Goal: Task Accomplishment & Management: Manage account settings

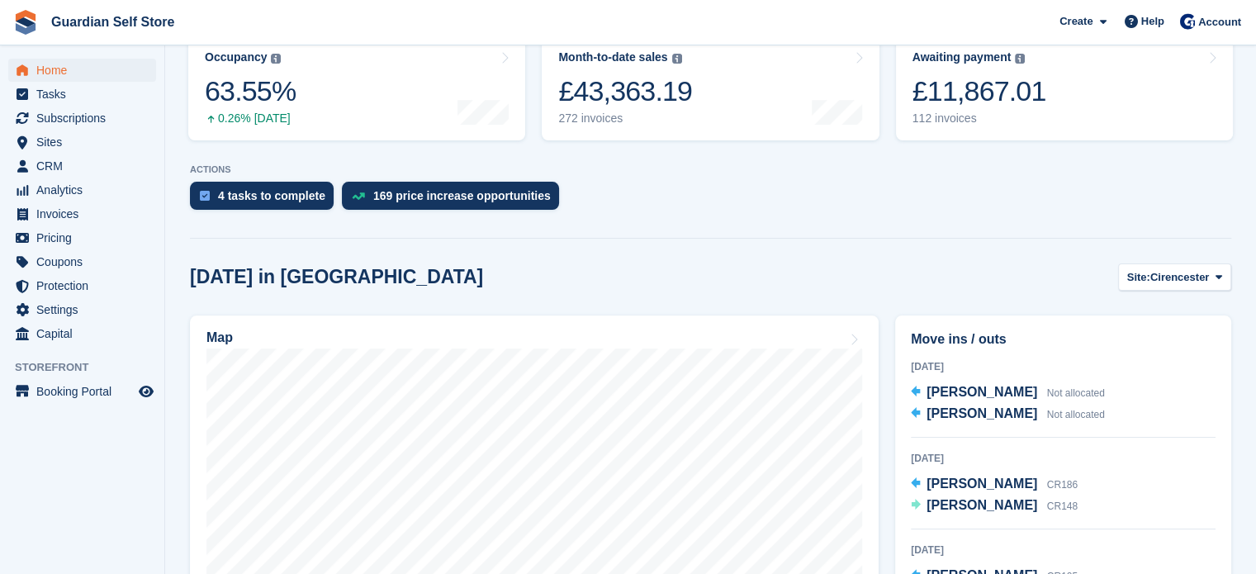
scroll to position [254, 0]
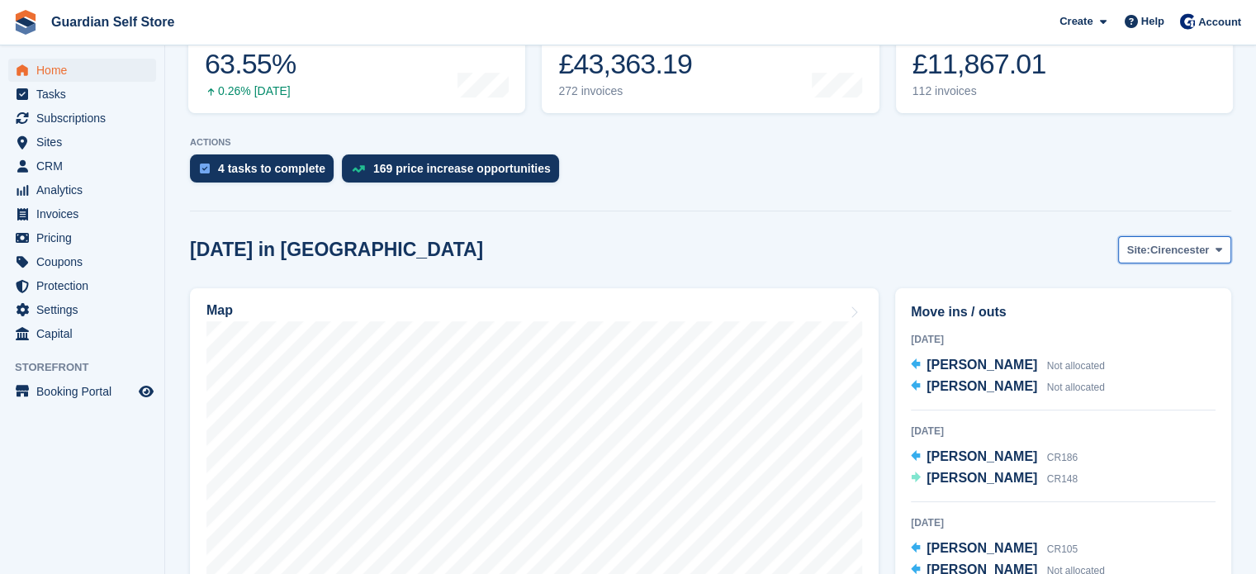
click at [1175, 243] on span "Cirencester" at bounding box center [1179, 250] width 59 height 17
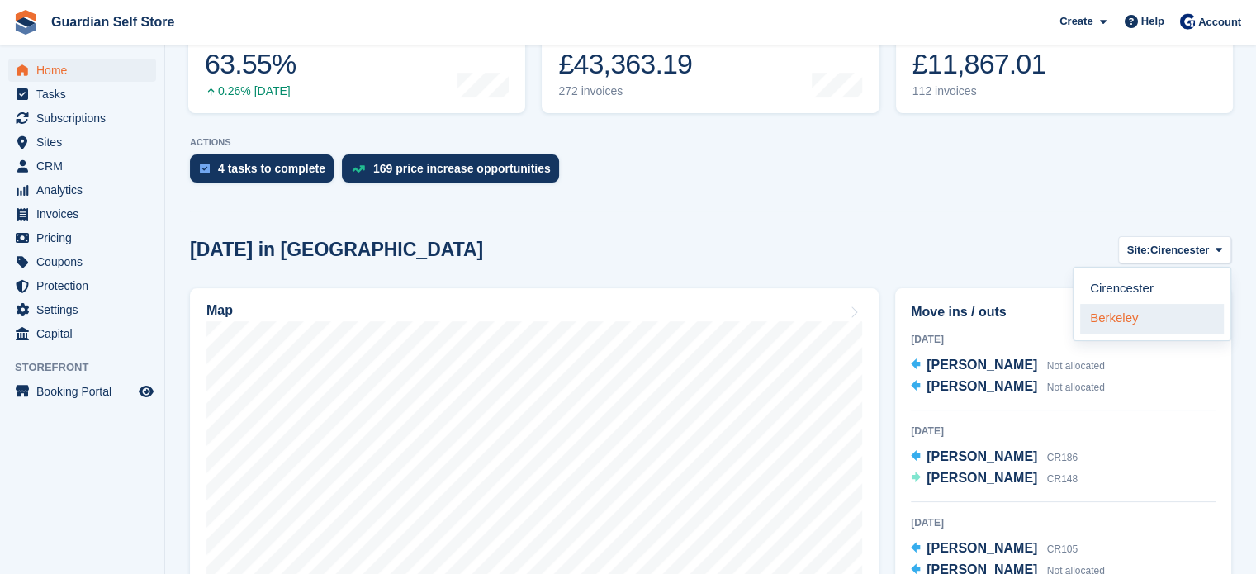
click at [1121, 310] on link "Berkeley" at bounding box center [1152, 319] width 144 height 30
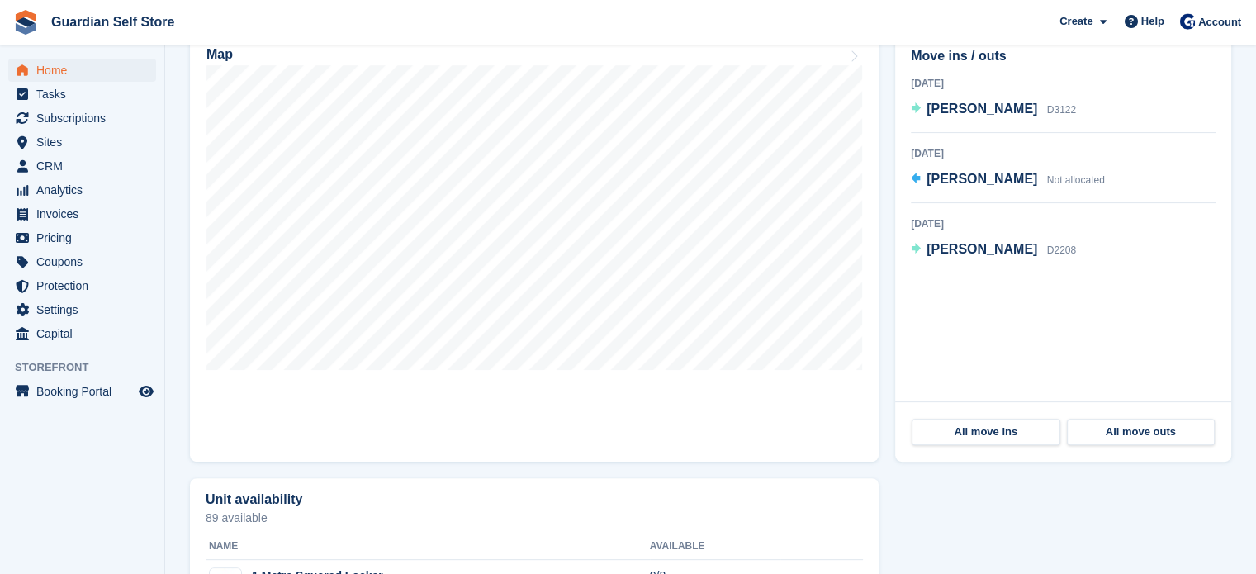
scroll to position [515, 0]
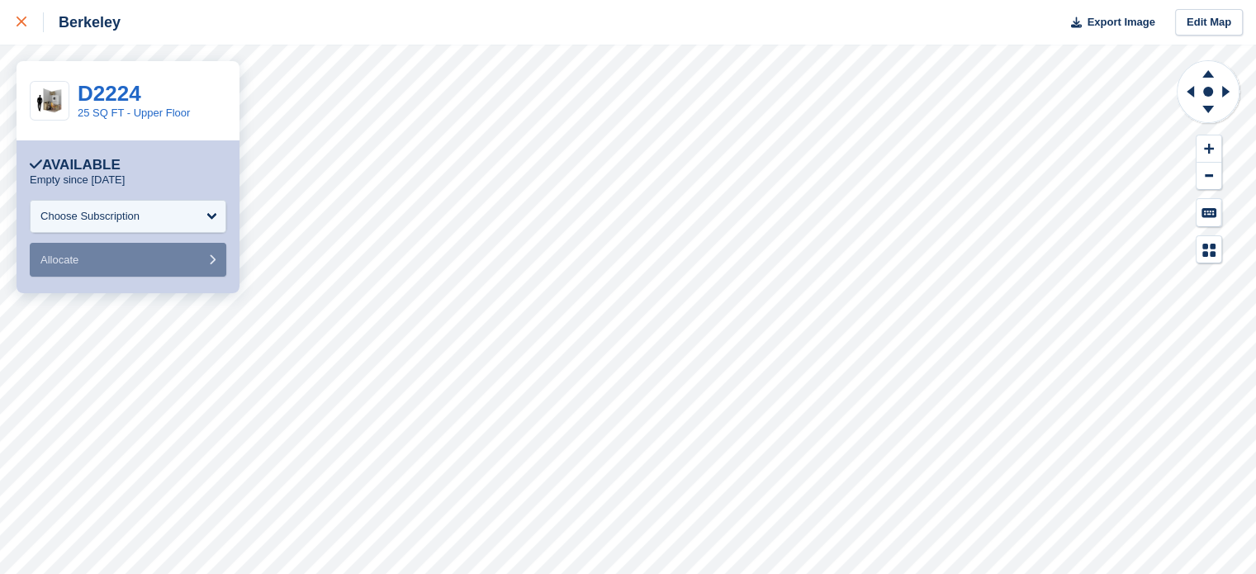
click at [32, 15] on div at bounding box center [30, 22] width 27 height 20
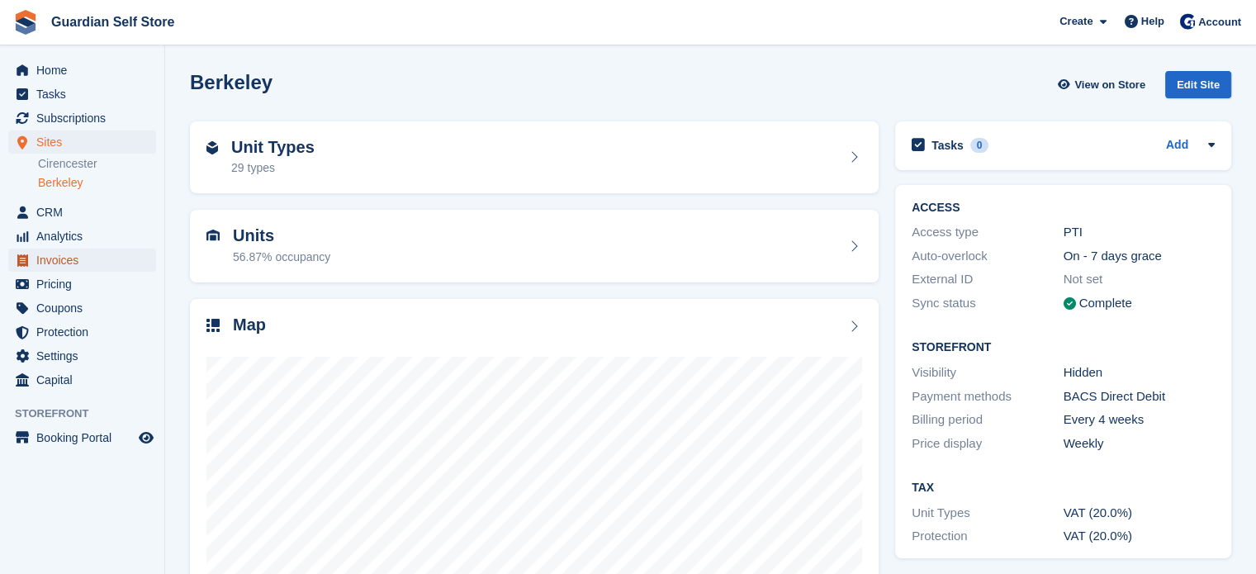
click at [69, 259] on span "Invoices" at bounding box center [85, 260] width 99 height 23
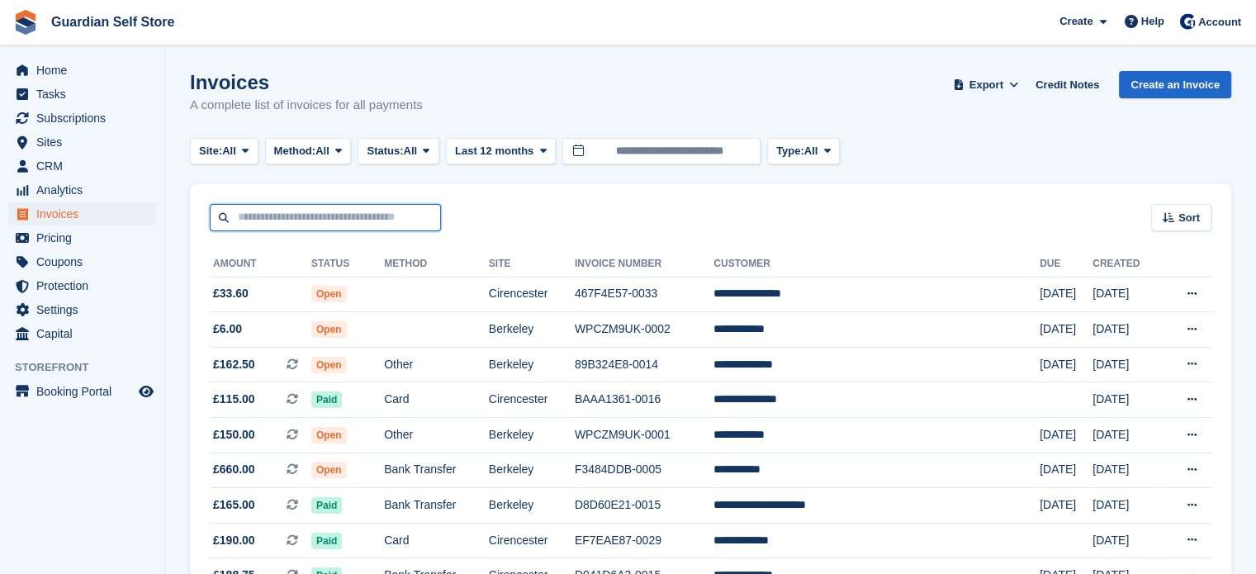
click at [274, 224] on input "text" at bounding box center [325, 217] width 231 height 27
type input "*"
type input "****"
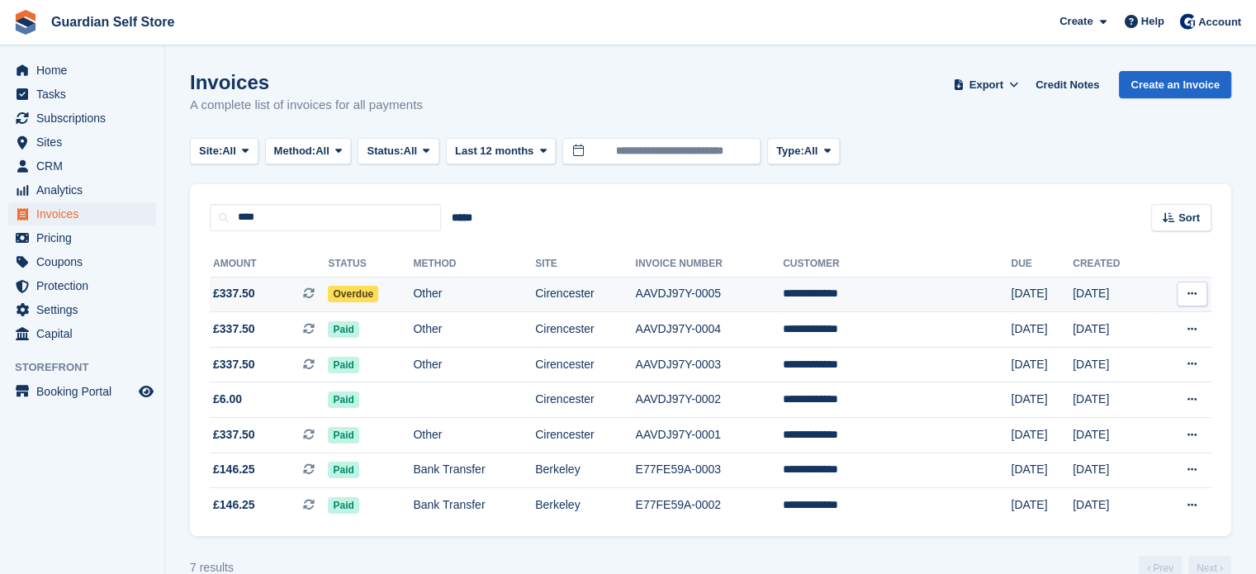
click at [271, 296] on span "£337.50 This is a recurring subscription invoice." at bounding box center [269, 293] width 118 height 17
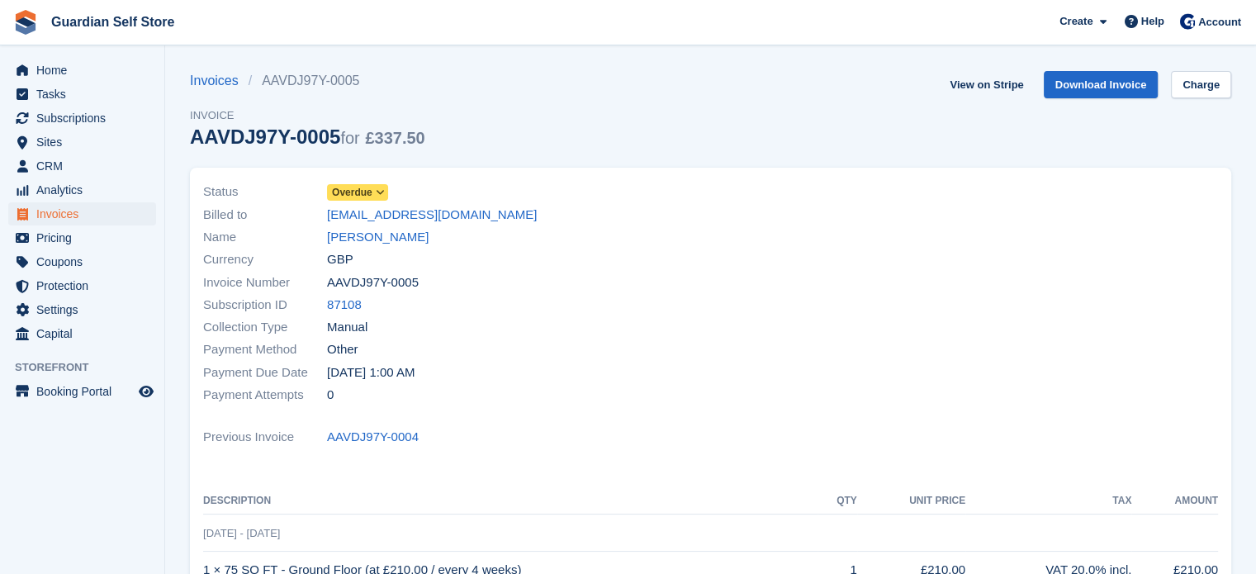
click at [350, 191] on span "Overdue" at bounding box center [352, 192] width 40 height 15
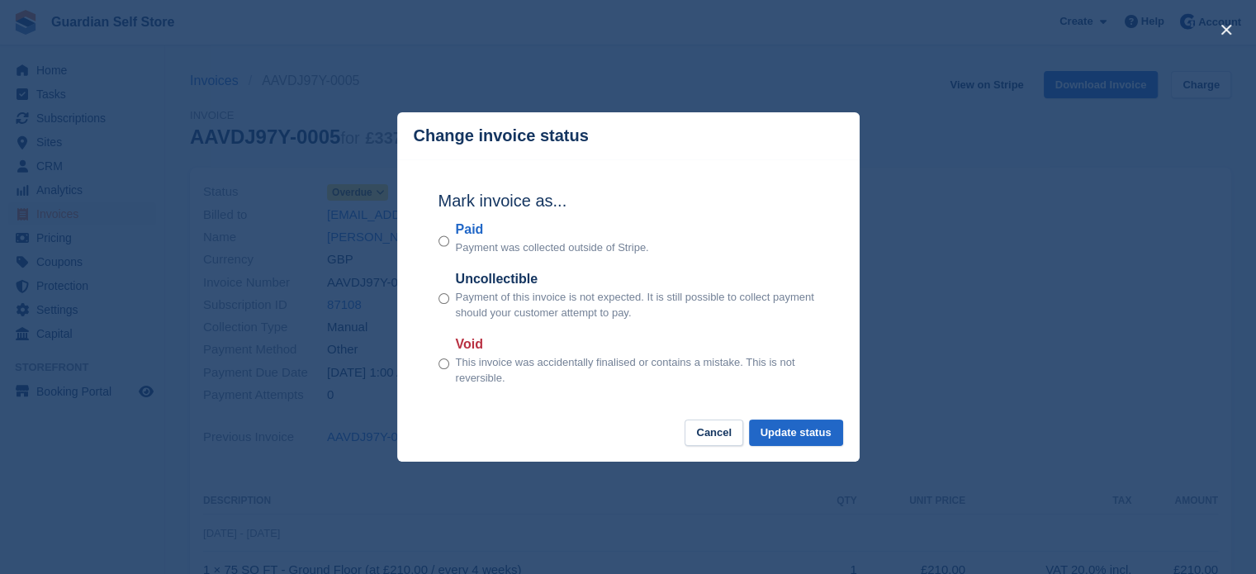
click at [475, 233] on label "Paid" at bounding box center [552, 230] width 193 height 20
click at [774, 432] on button "Update status" at bounding box center [796, 432] width 94 height 27
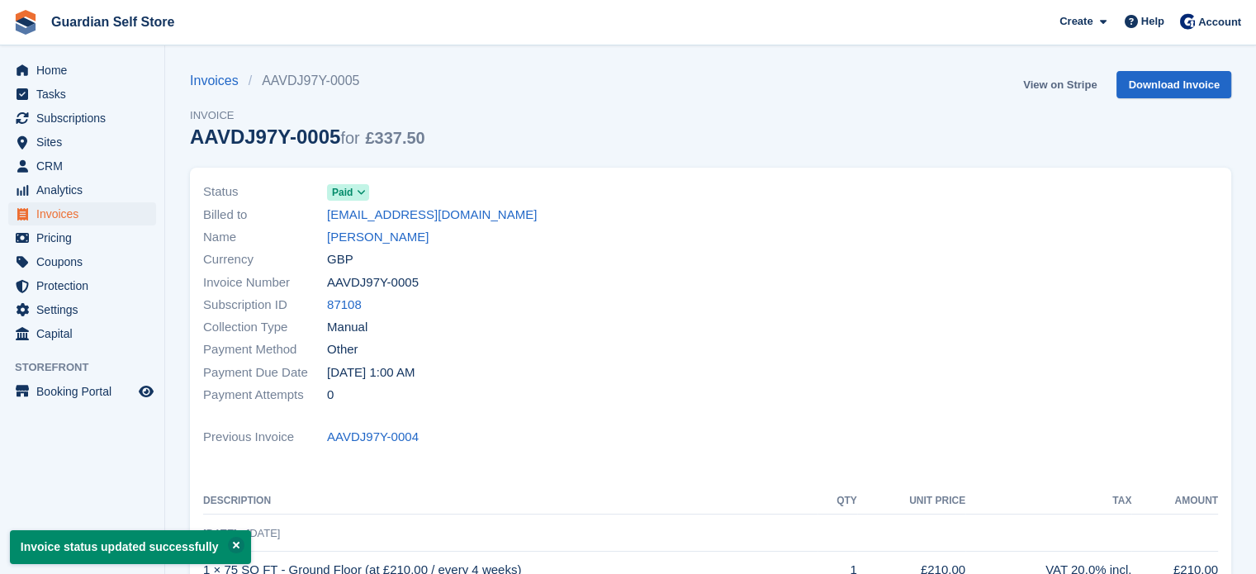
click at [1041, 87] on link "View on Stripe" at bounding box center [1059, 84] width 87 height 27
click at [74, 220] on span "Invoices" at bounding box center [85, 213] width 99 height 23
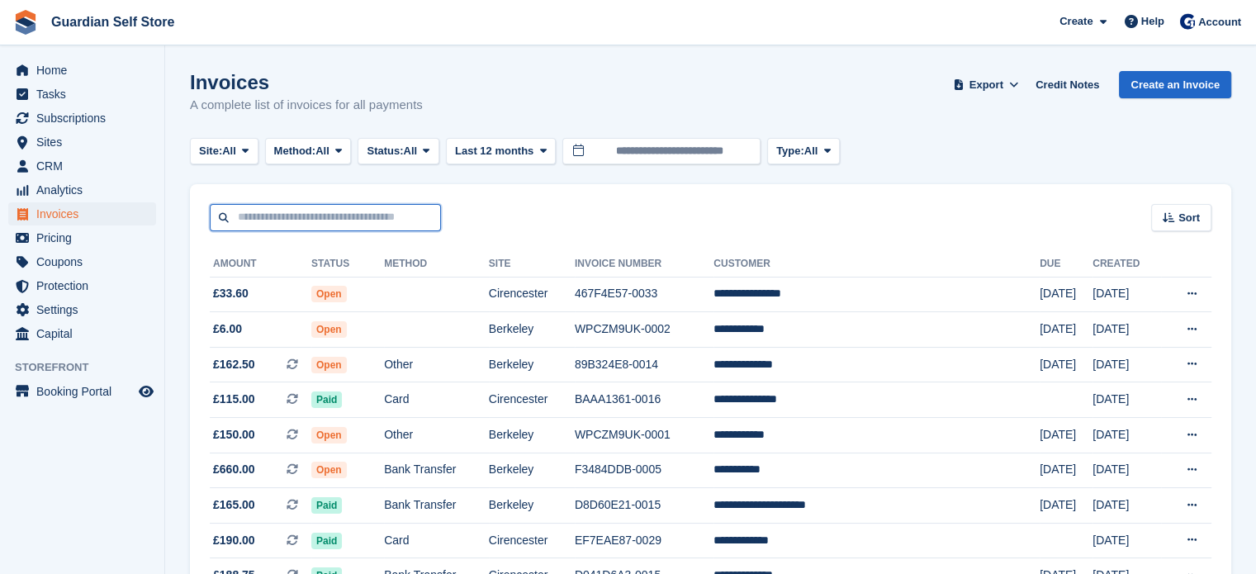
click at [314, 207] on input "text" at bounding box center [325, 217] width 231 height 27
type input "*****"
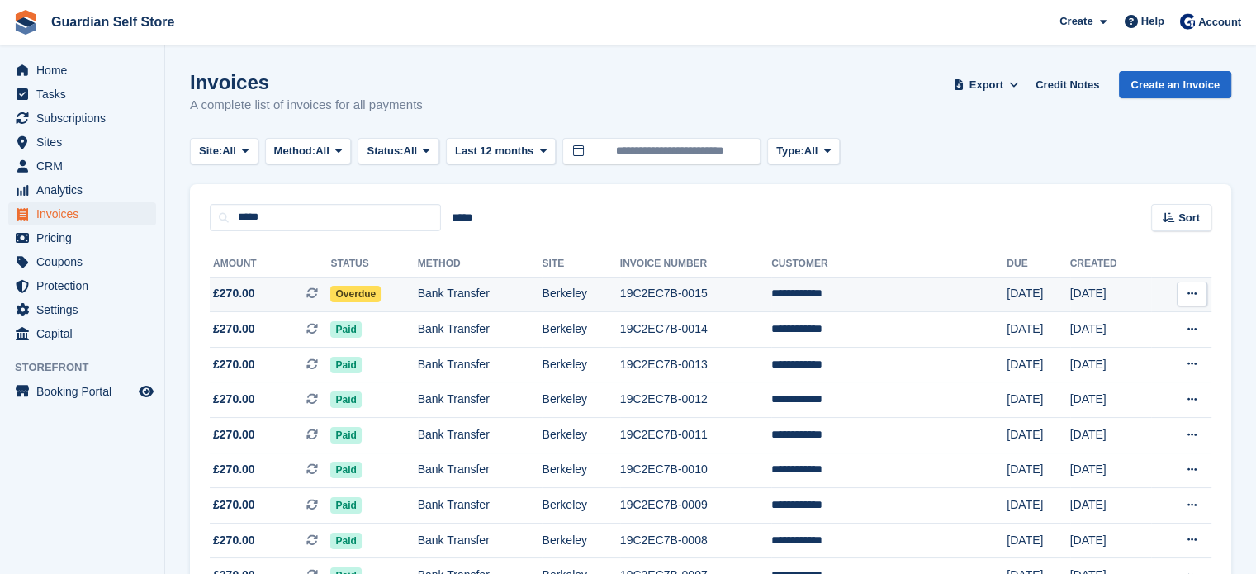
click at [280, 286] on span "£270.00 This is a recurring subscription invoice." at bounding box center [270, 293] width 121 height 17
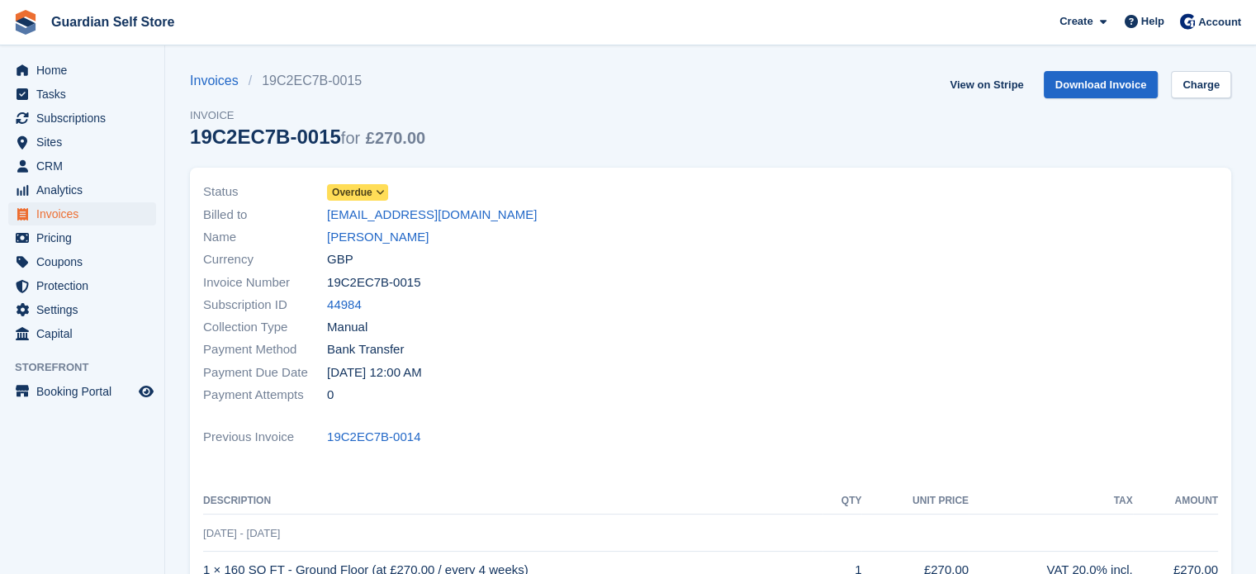
click at [360, 195] on span "Overdue" at bounding box center [352, 192] width 40 height 15
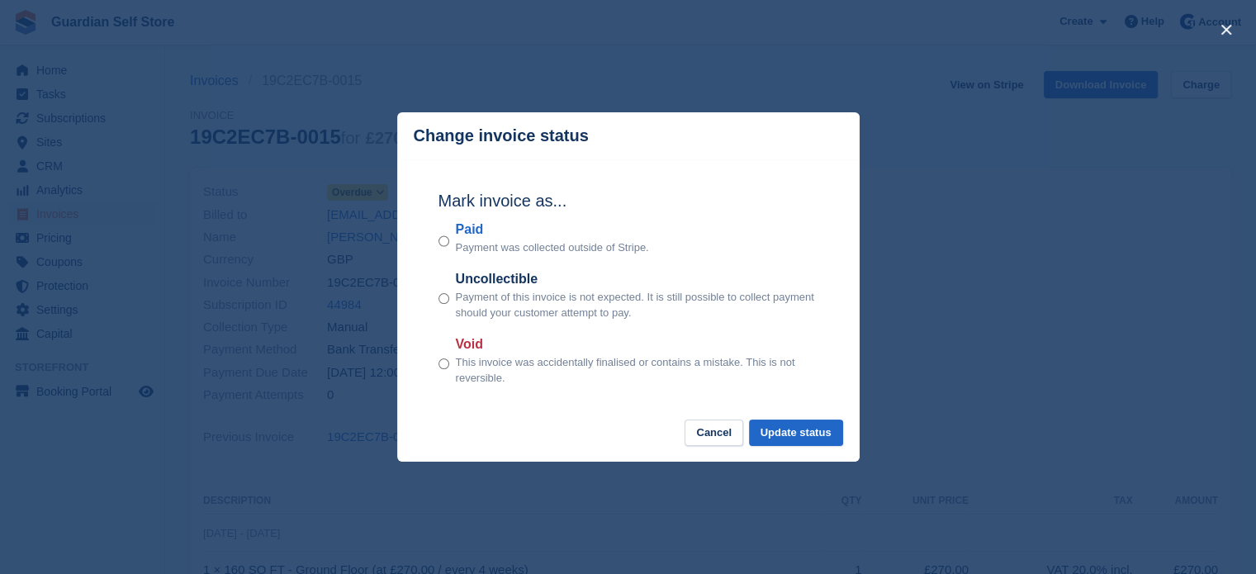
click at [466, 230] on label "Paid" at bounding box center [552, 230] width 193 height 20
click at [788, 434] on button "Update status" at bounding box center [796, 432] width 94 height 27
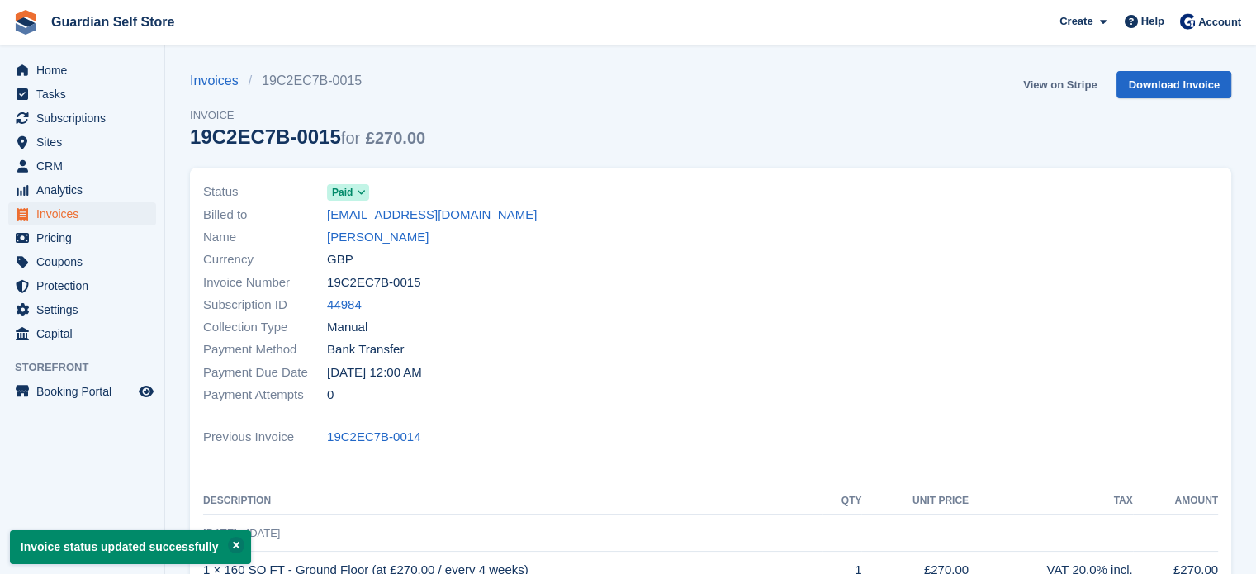
click at [1038, 85] on link "View on Stripe" at bounding box center [1059, 84] width 87 height 27
click at [66, 215] on span "Invoices" at bounding box center [85, 213] width 99 height 23
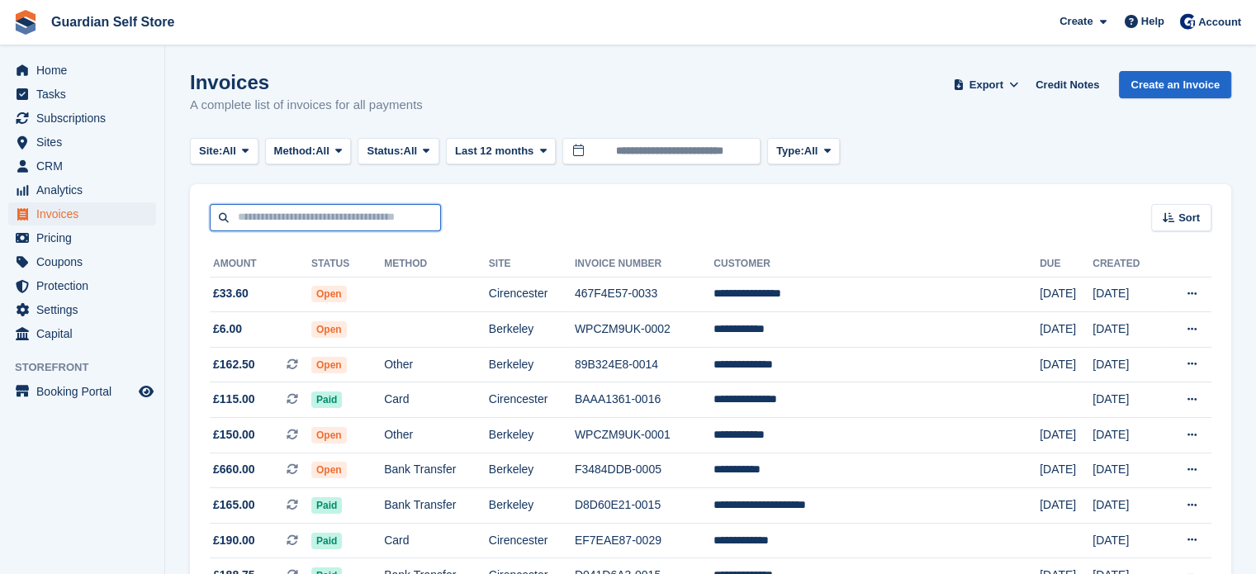
click at [315, 225] on input "text" at bounding box center [325, 217] width 231 height 27
type input "****"
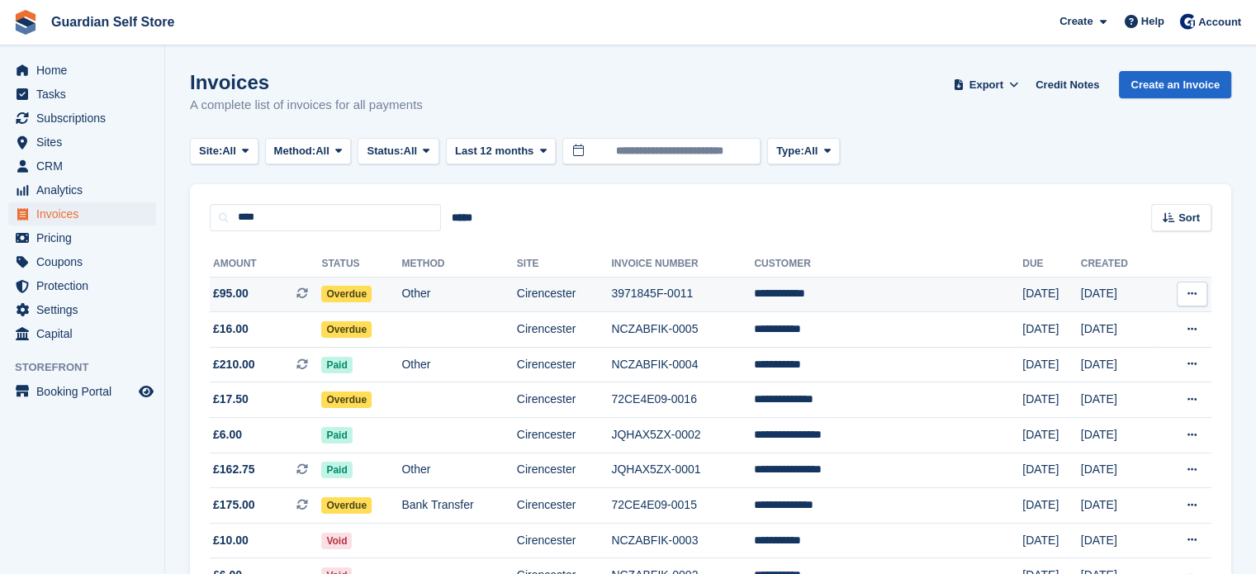
click at [274, 294] on span "£95.00 This is a recurring subscription invoice." at bounding box center [265, 293] width 111 height 17
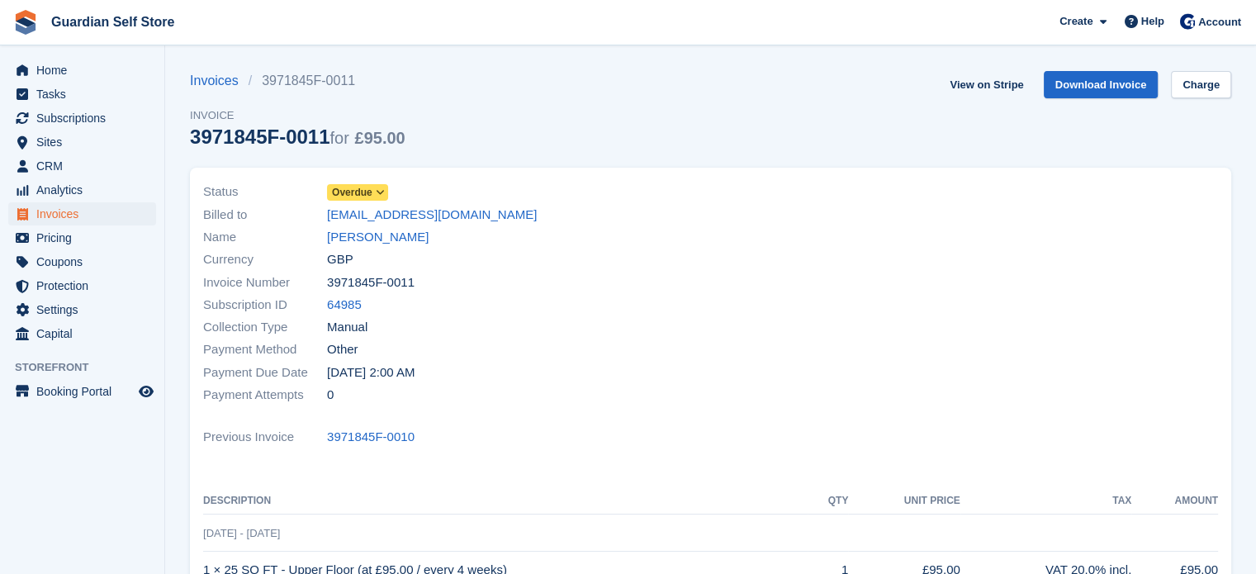
click at [335, 195] on span "Overdue" at bounding box center [352, 192] width 40 height 15
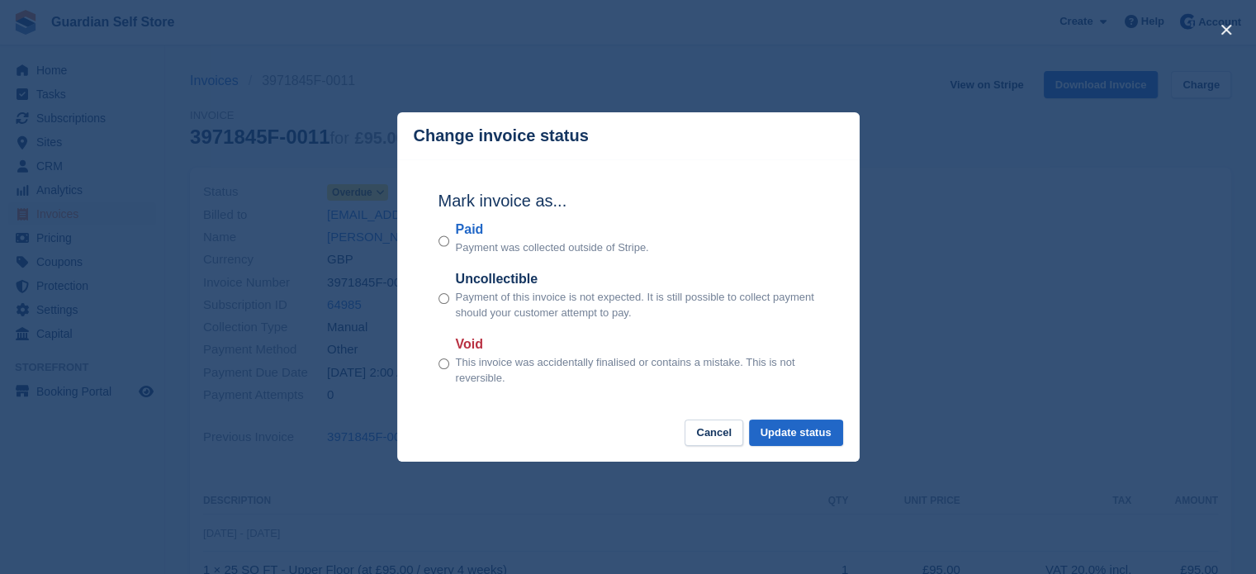
click at [464, 226] on label "Paid" at bounding box center [552, 230] width 193 height 20
click at [773, 427] on button "Update status" at bounding box center [796, 432] width 94 height 27
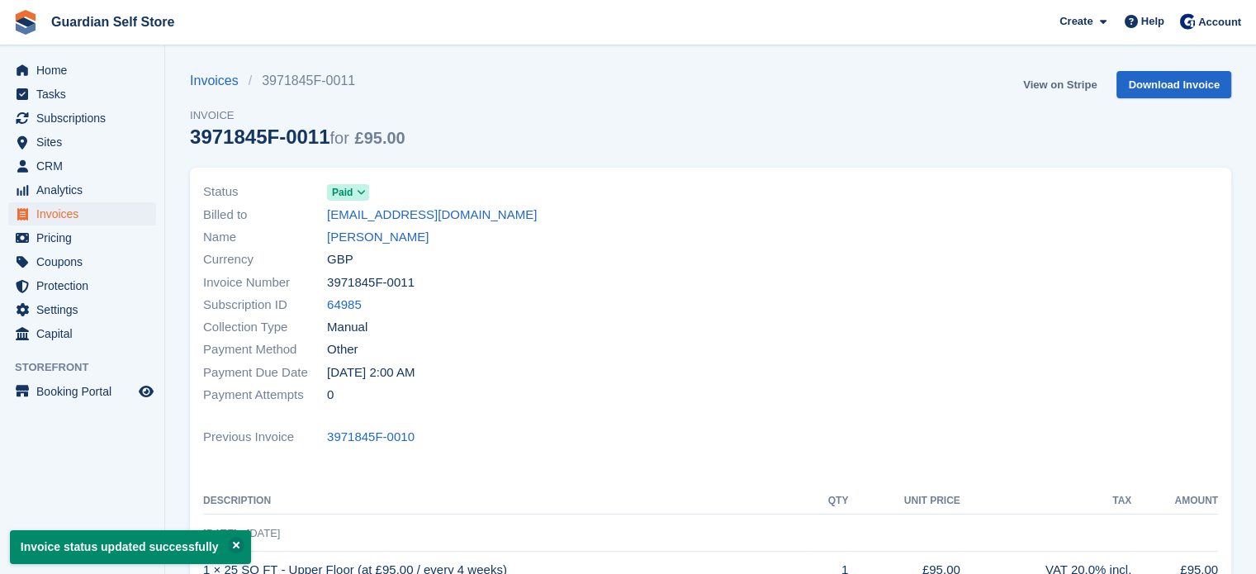
click at [1036, 87] on link "View on Stripe" at bounding box center [1059, 84] width 87 height 27
click at [79, 69] on span "Home" at bounding box center [85, 70] width 99 height 23
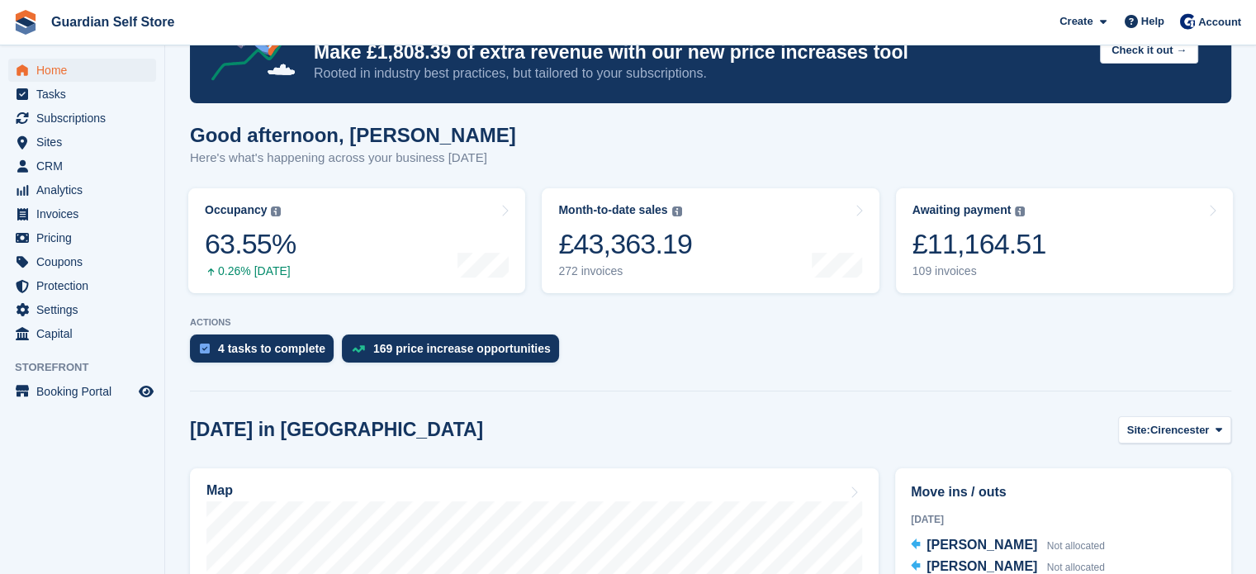
scroll to position [50, 0]
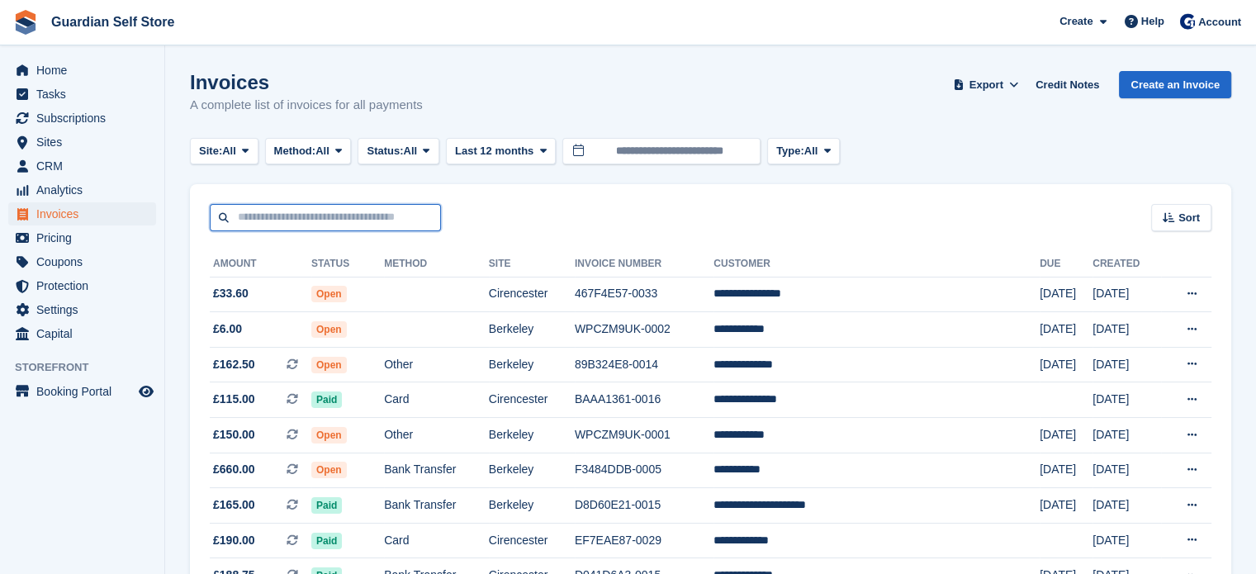
click at [228, 218] on input "text" at bounding box center [325, 217] width 231 height 27
type input "****"
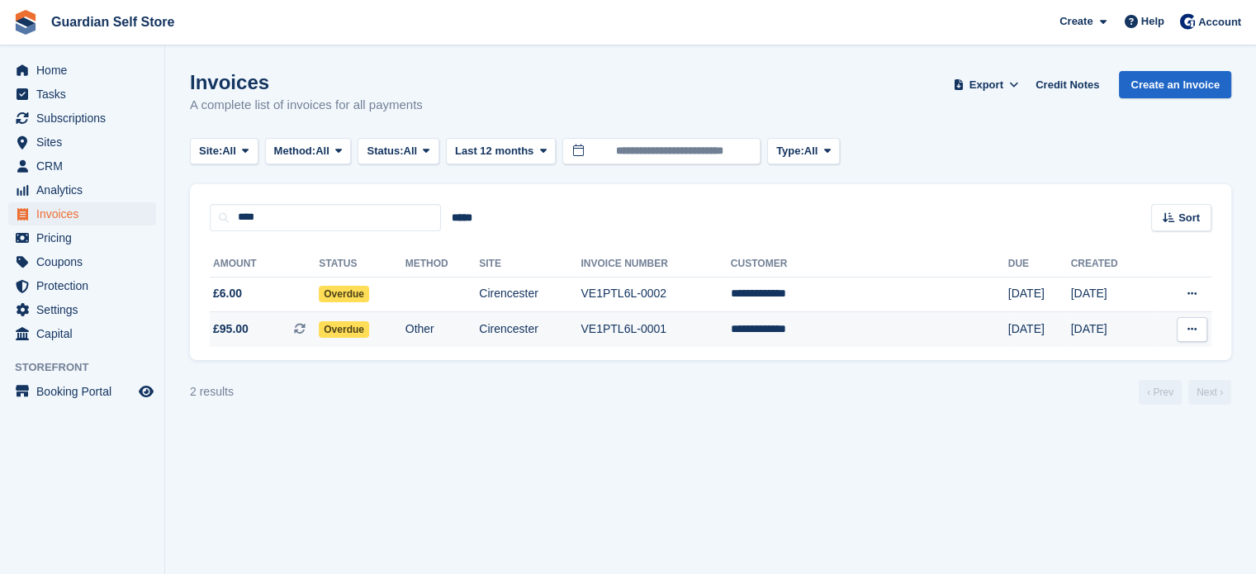
click at [247, 326] on span "£95.00" at bounding box center [231, 328] width 36 height 17
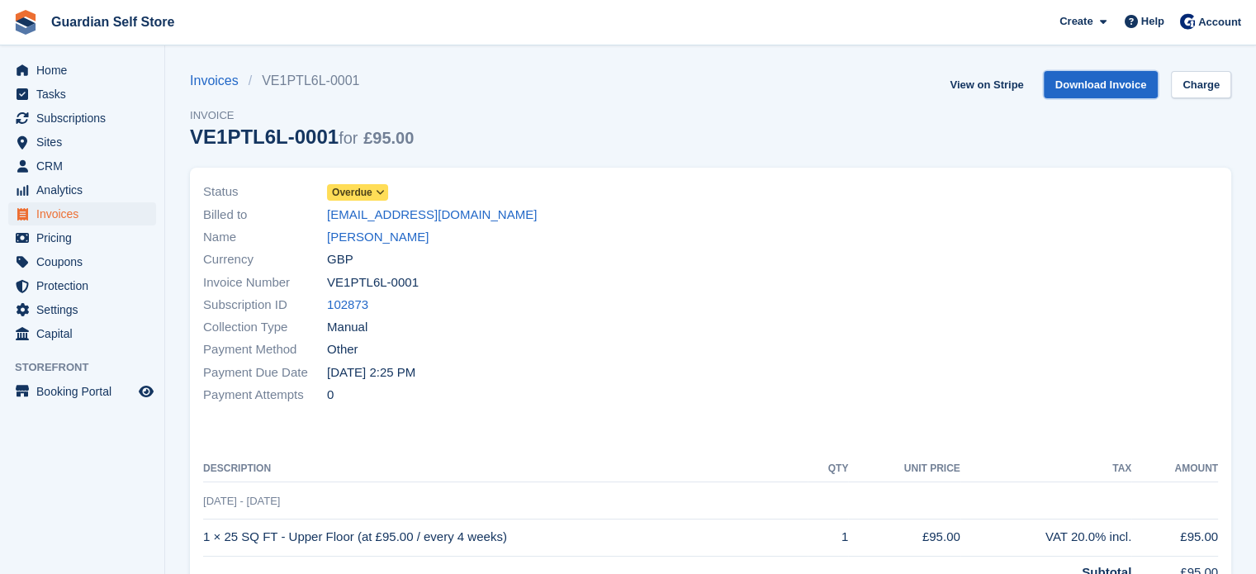
click at [1093, 88] on link "Download Invoice" at bounding box center [1101, 84] width 115 height 27
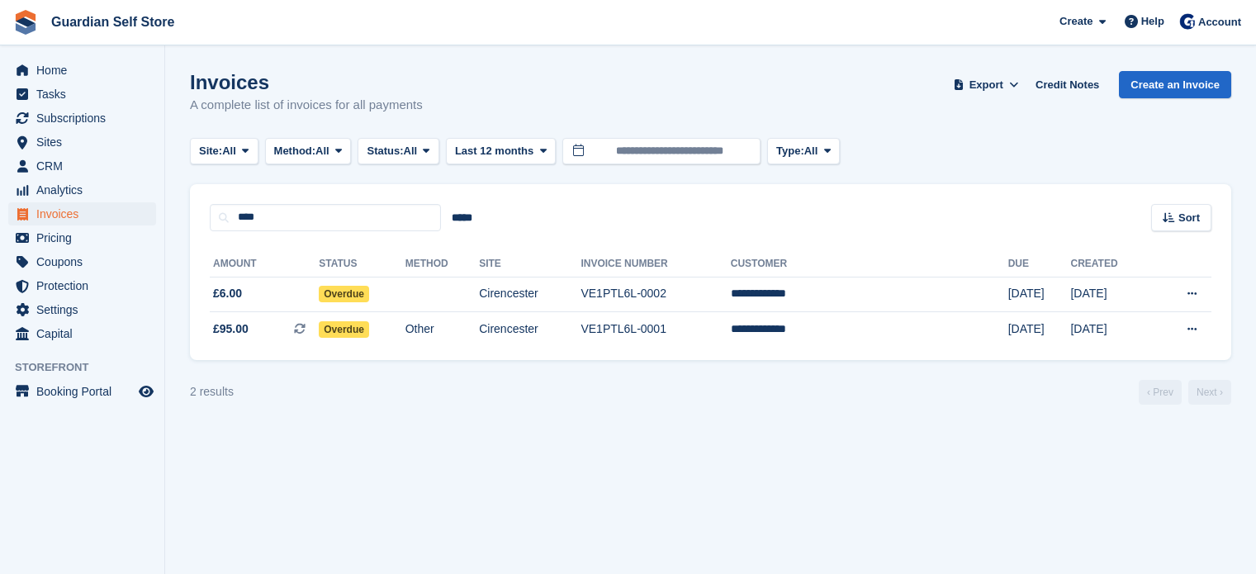
click at [319, 293] on span "£6.00" at bounding box center [264, 293] width 109 height 17
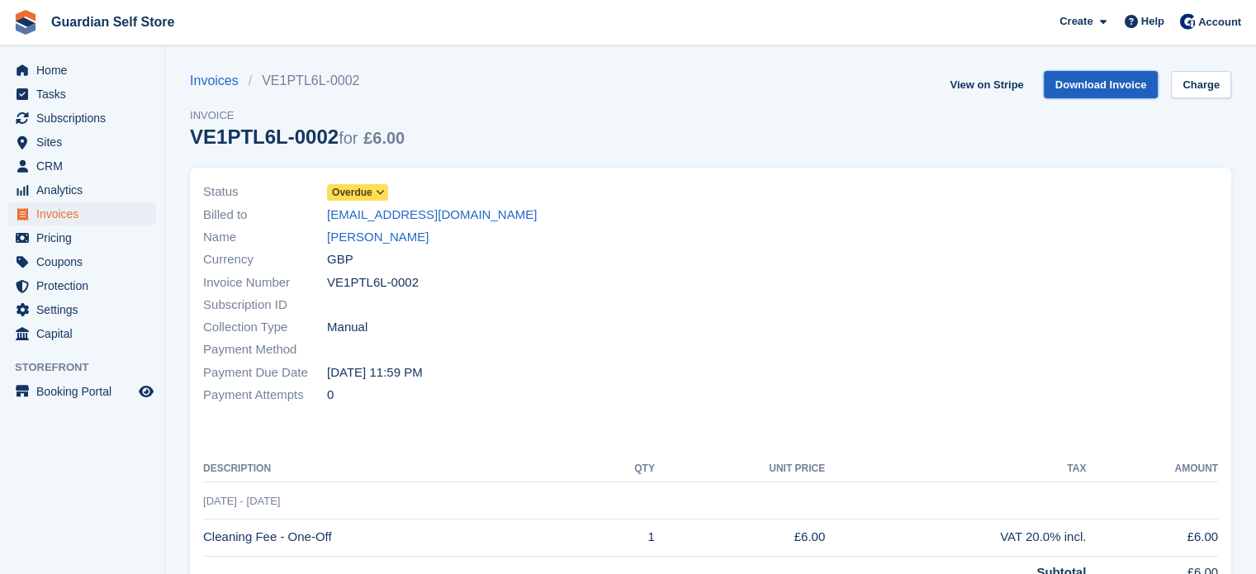
click at [1076, 88] on link "Download Invoice" at bounding box center [1101, 84] width 115 height 27
drag, startPoint x: 496, startPoint y: 217, endPoint x: 330, endPoint y: 212, distance: 166.0
click at [330, 212] on div "Billed to malcolmbevan73@gmail.com" at bounding box center [452, 214] width 498 height 22
copy link "malcolmbevan73@gmail.com"
click at [980, 82] on link "View on Stripe" at bounding box center [986, 84] width 87 height 27
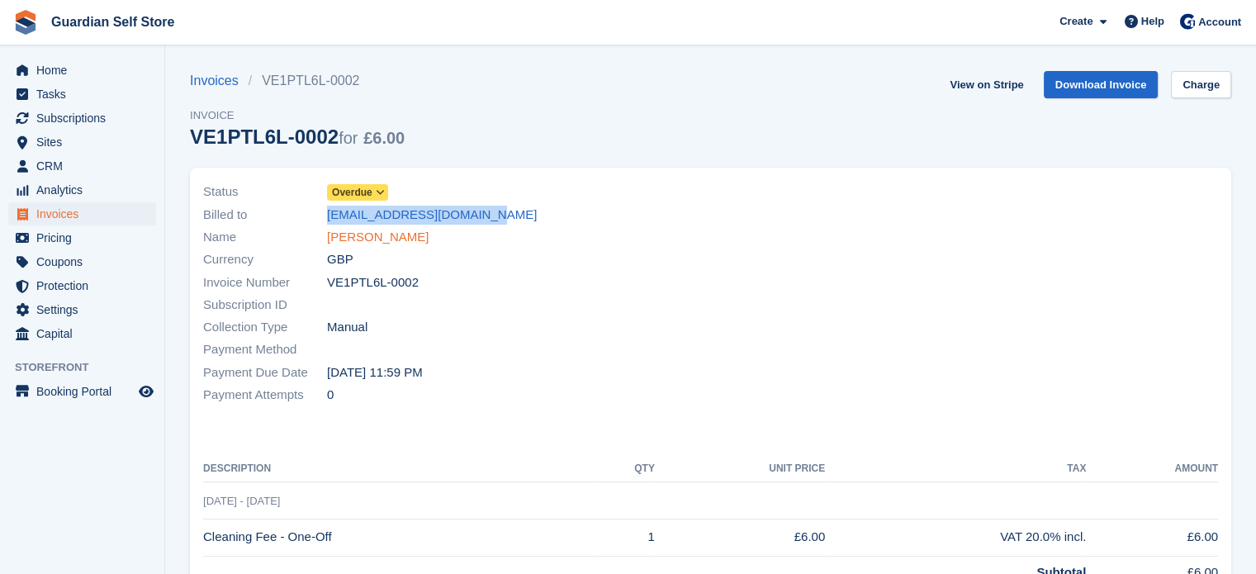
click at [376, 240] on link "Malcolm Bevan" at bounding box center [378, 237] width 102 height 19
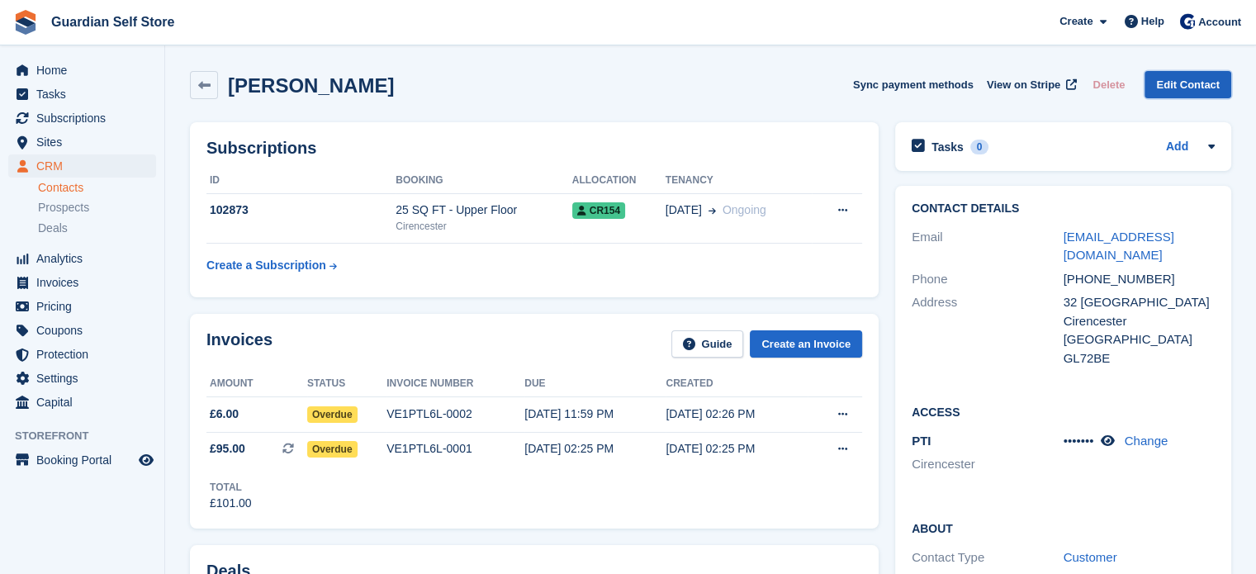
click at [1181, 85] on link "Edit Contact" at bounding box center [1187, 84] width 87 height 27
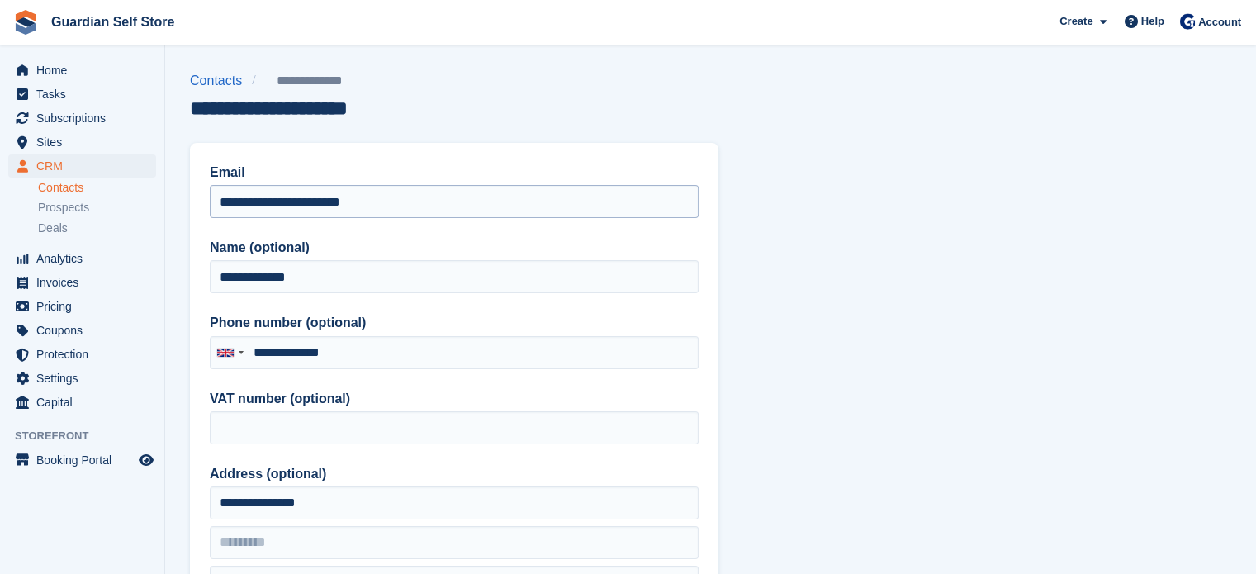
type input "**********"
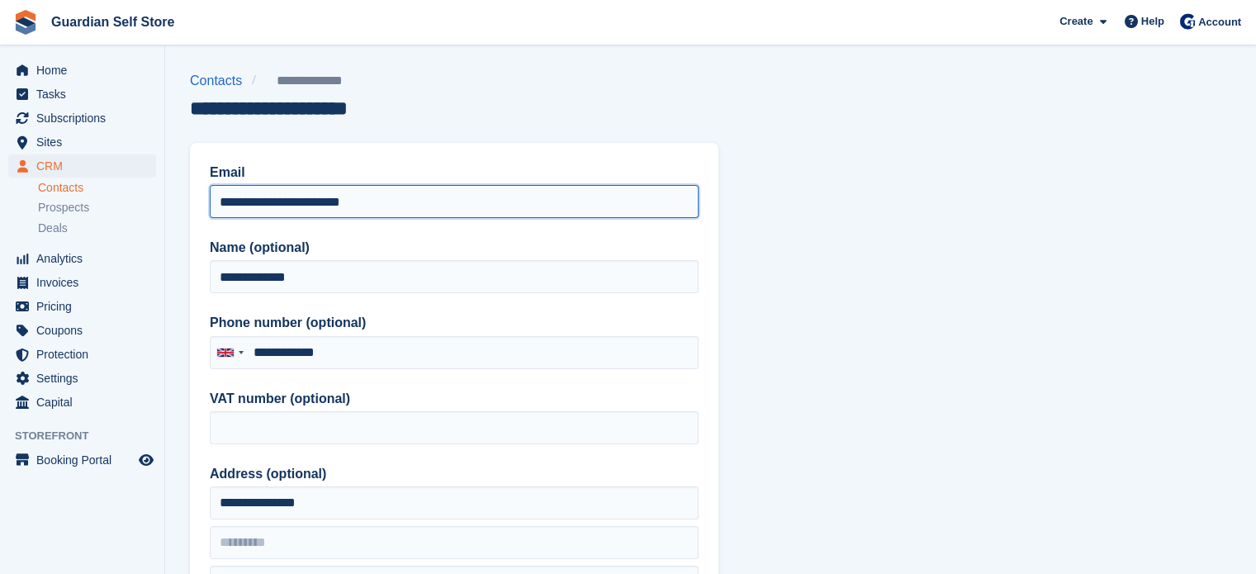
click at [317, 201] on input "**********" at bounding box center [454, 201] width 489 height 33
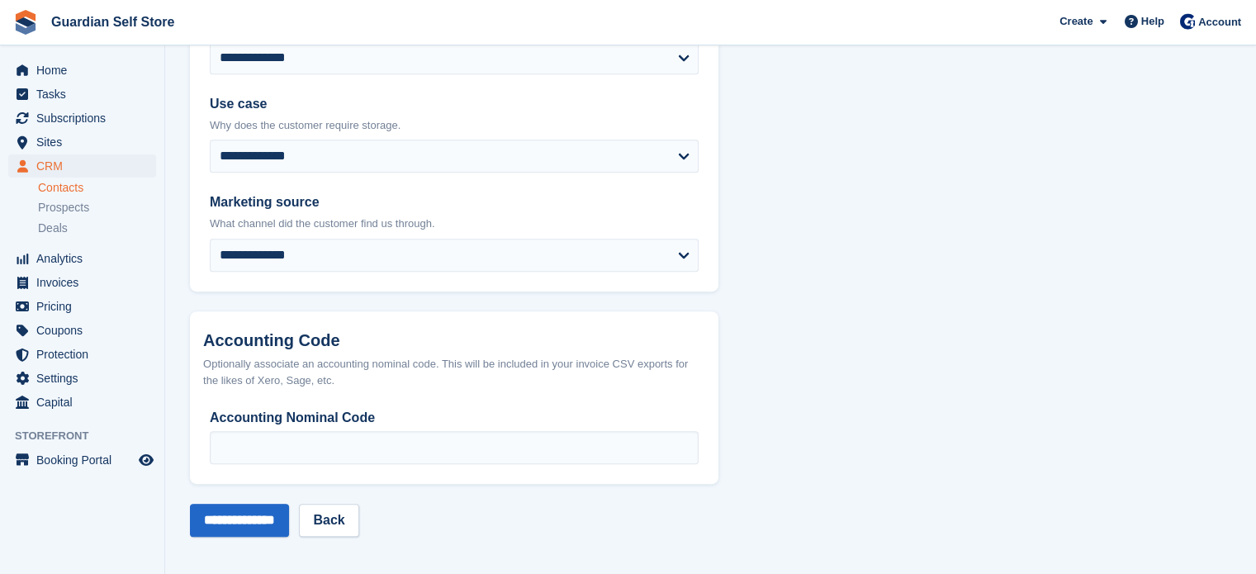
scroll to position [832, 0]
type input "**********"
click at [248, 515] on input "**********" at bounding box center [239, 520] width 99 height 33
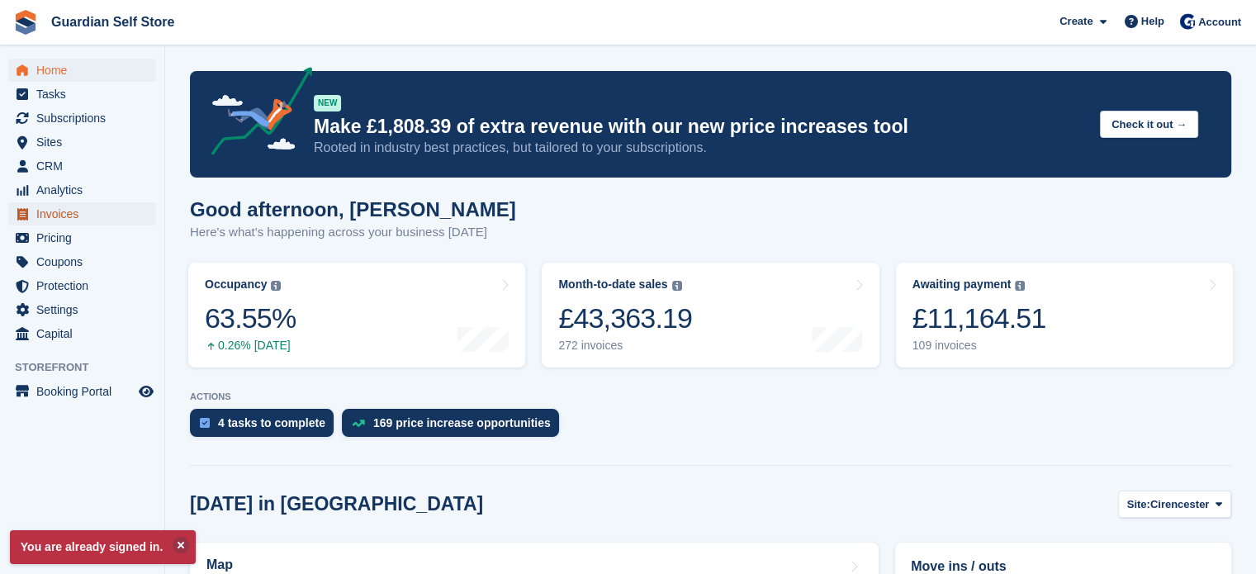
click at [83, 219] on span "Invoices" at bounding box center [85, 213] width 99 height 23
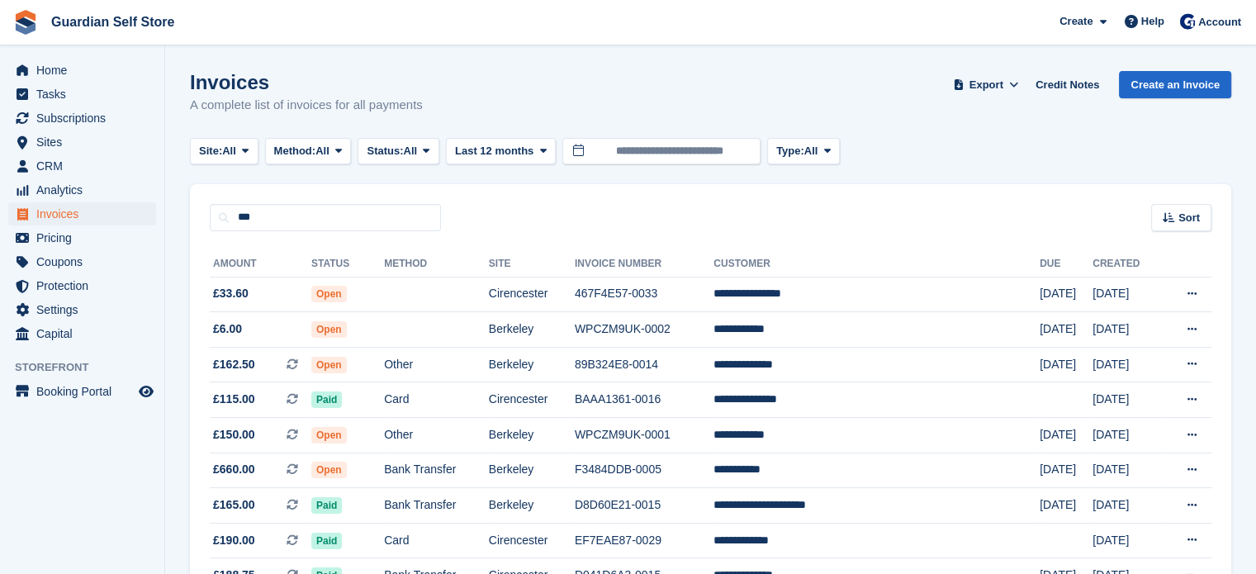
type input "***"
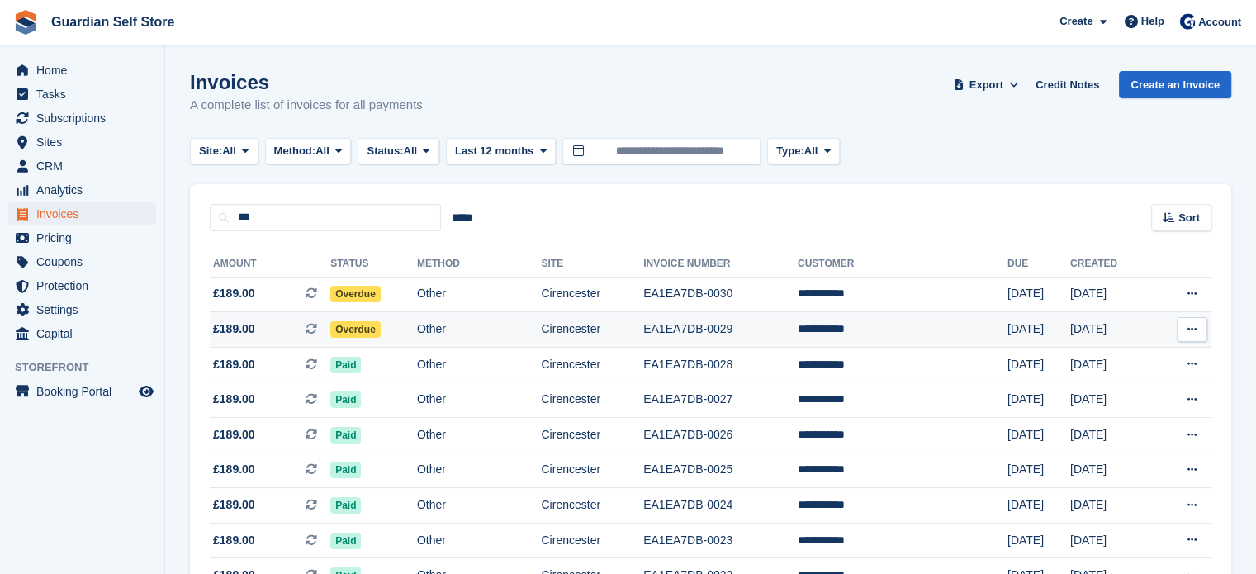
click at [253, 326] on span "£189.00 This is a recurring subscription invoice." at bounding box center [270, 328] width 121 height 17
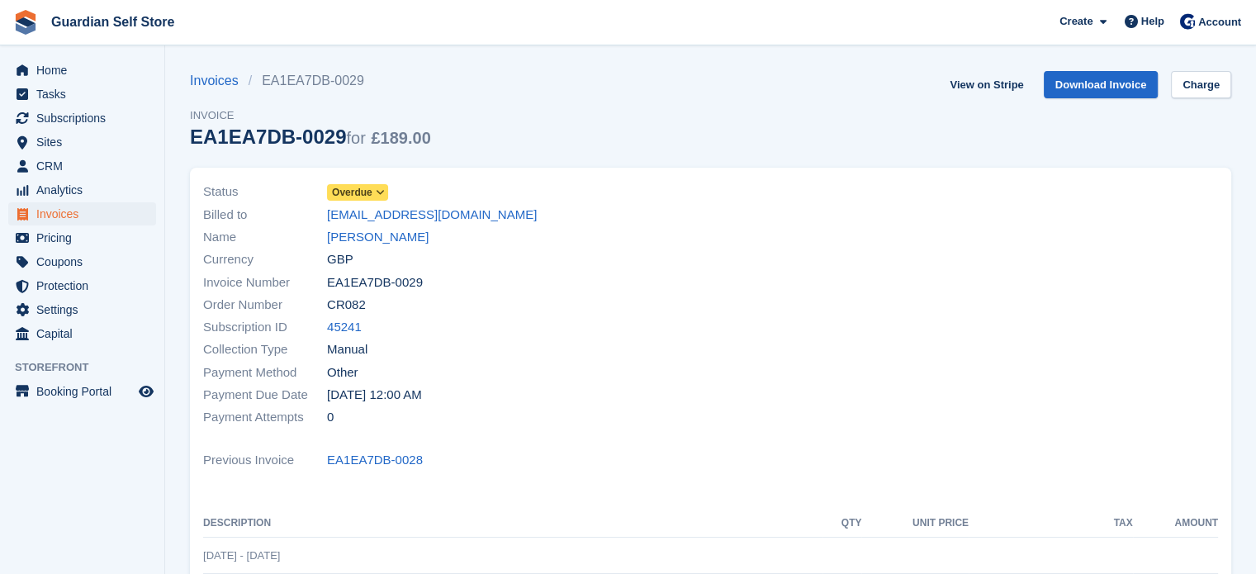
click at [366, 192] on span "Overdue" at bounding box center [352, 192] width 40 height 15
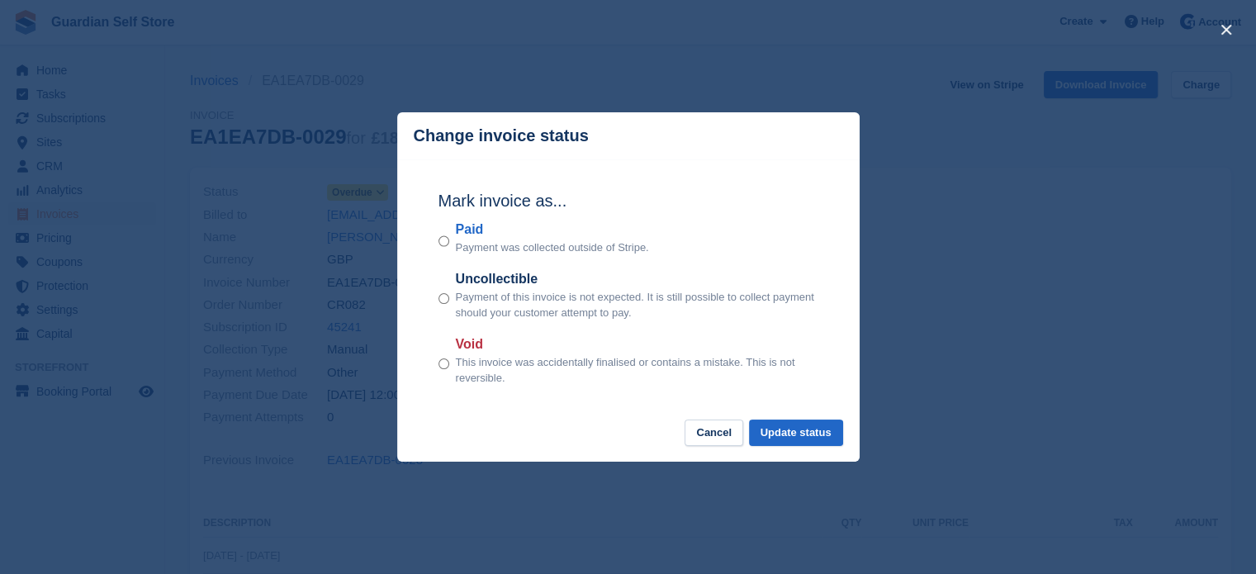
click at [466, 233] on label "Paid" at bounding box center [552, 230] width 193 height 20
click at [776, 425] on button "Update status" at bounding box center [796, 432] width 94 height 27
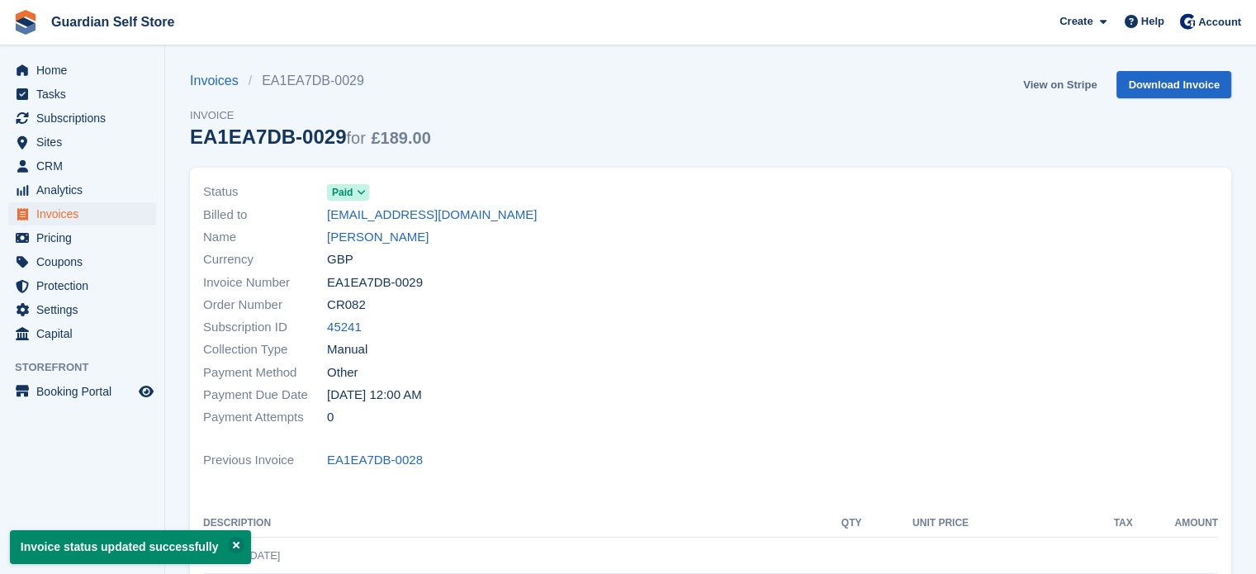
click at [1040, 78] on link "View on Stripe" at bounding box center [1059, 84] width 87 height 27
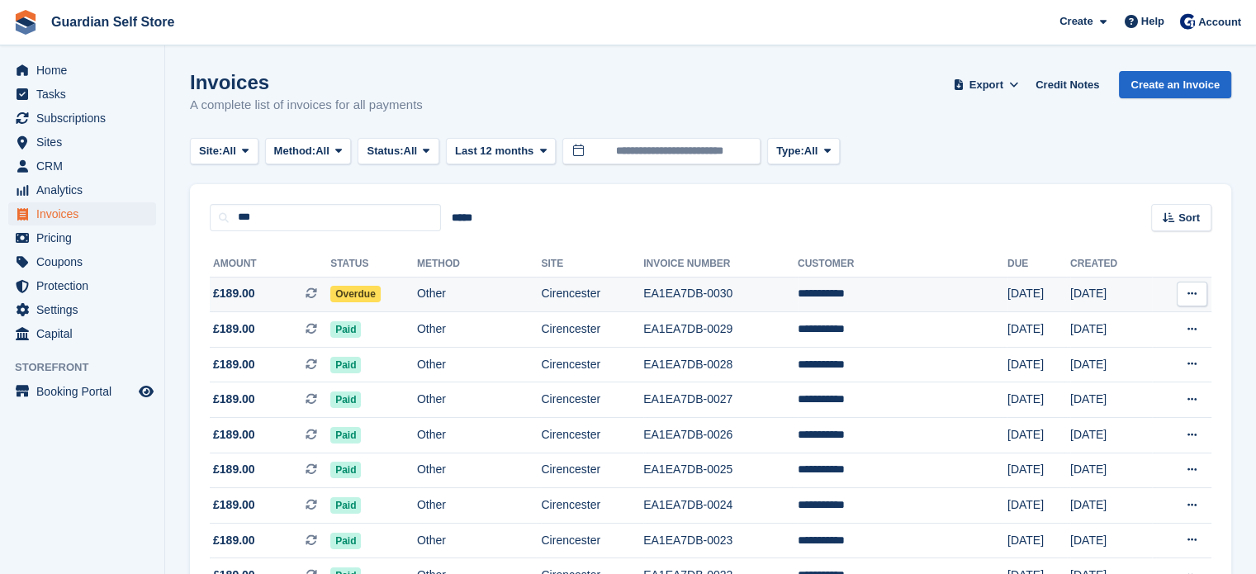
click at [282, 293] on span "£189.00 This is a recurring subscription invoice." at bounding box center [270, 293] width 121 height 17
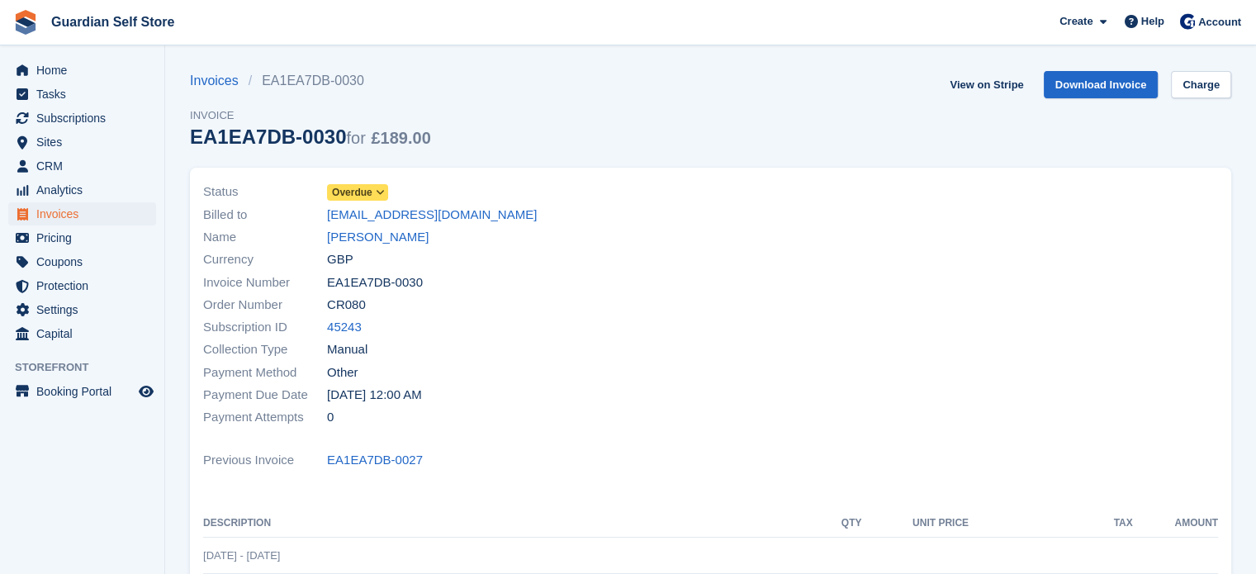
click at [360, 193] on span "Overdue" at bounding box center [352, 192] width 40 height 15
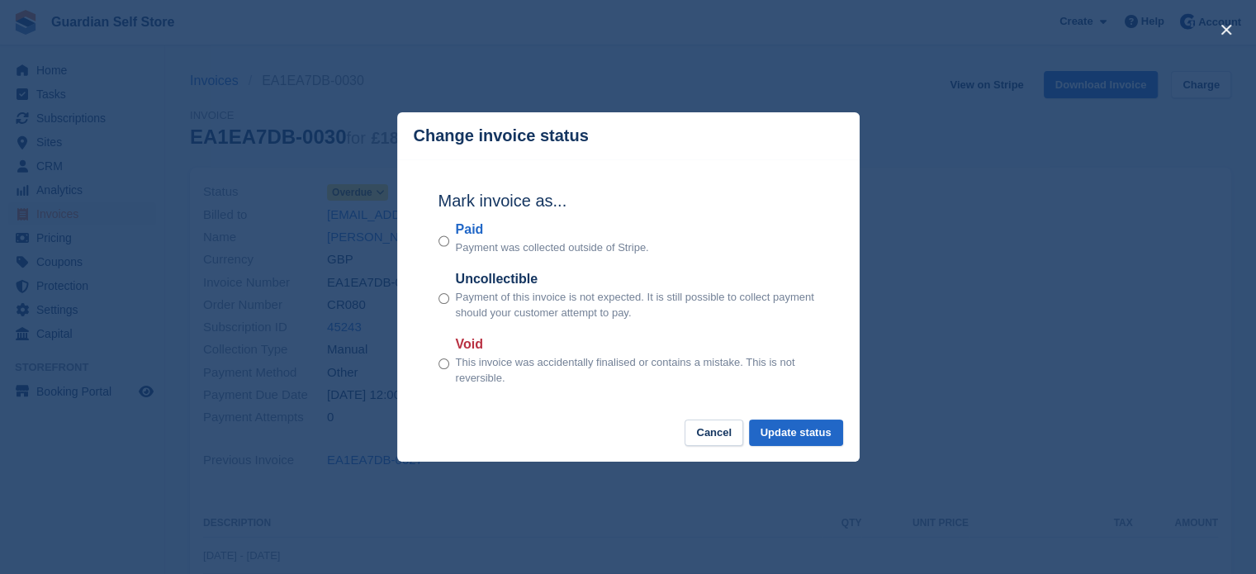
click at [471, 233] on label "Paid" at bounding box center [552, 230] width 193 height 20
click at [779, 434] on button "Update status" at bounding box center [796, 432] width 94 height 27
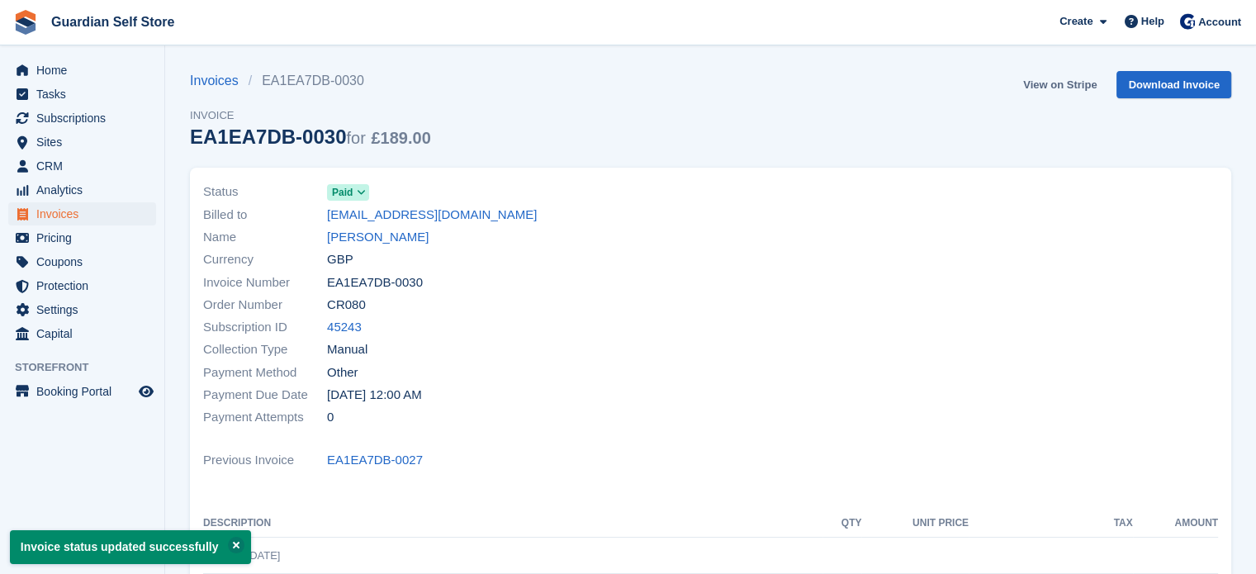
click at [1046, 81] on link "View on Stripe" at bounding box center [1059, 84] width 87 height 27
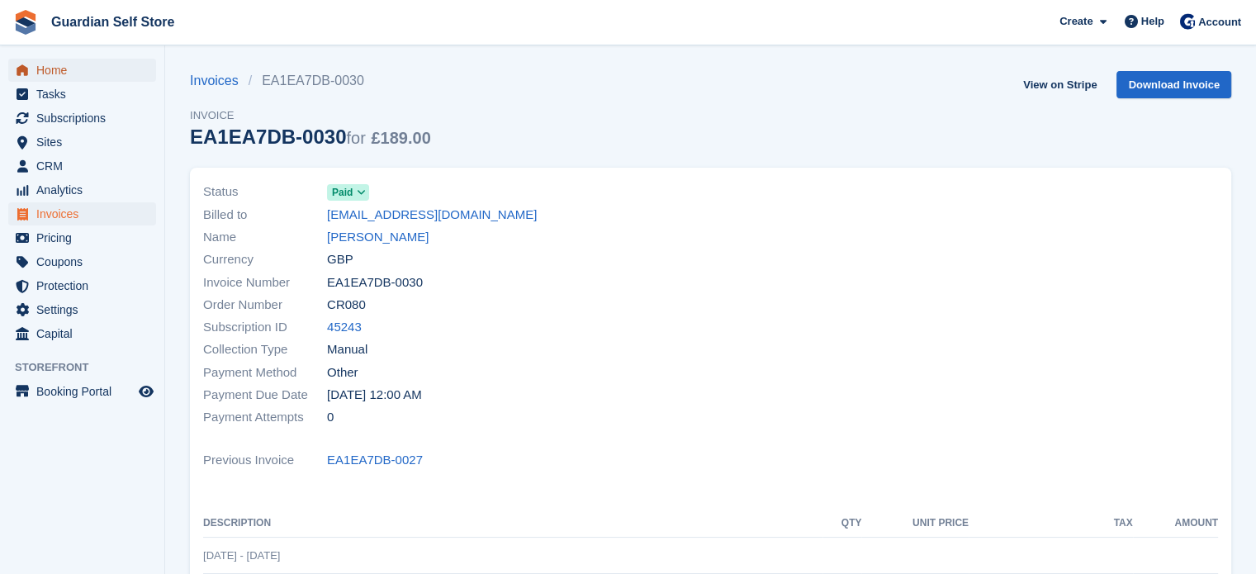
click at [73, 65] on span "Home" at bounding box center [85, 70] width 99 height 23
